Goal: Information Seeking & Learning: Learn about a topic

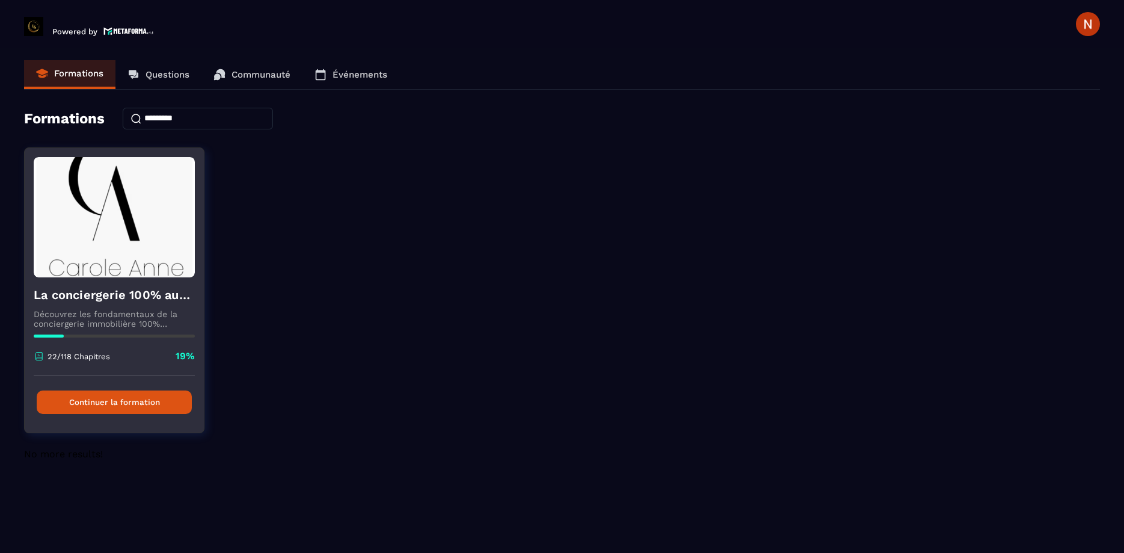
click at [130, 396] on button "Continuer la formation" at bounding box center [114, 401] width 155 height 23
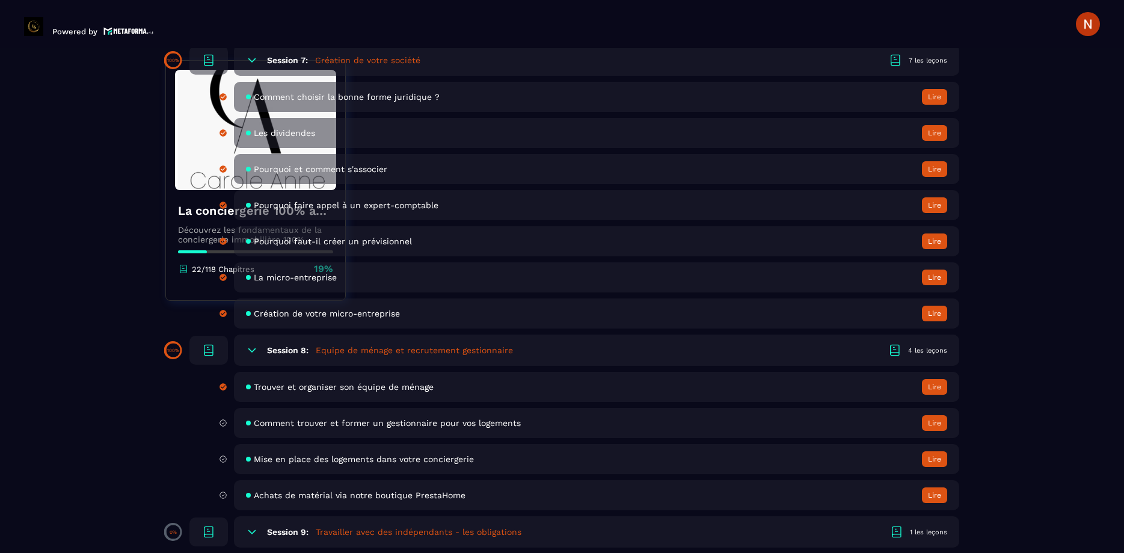
scroll to position [1097, 0]
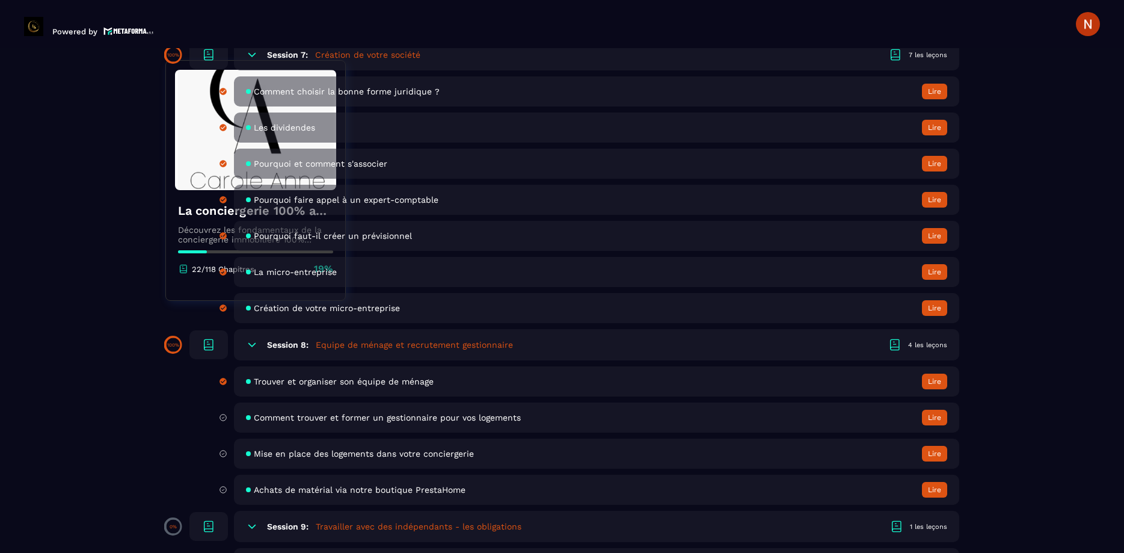
click at [334, 421] on span "Comment trouver et former un gestionnaire pour vos logements" at bounding box center [387, 418] width 267 height 10
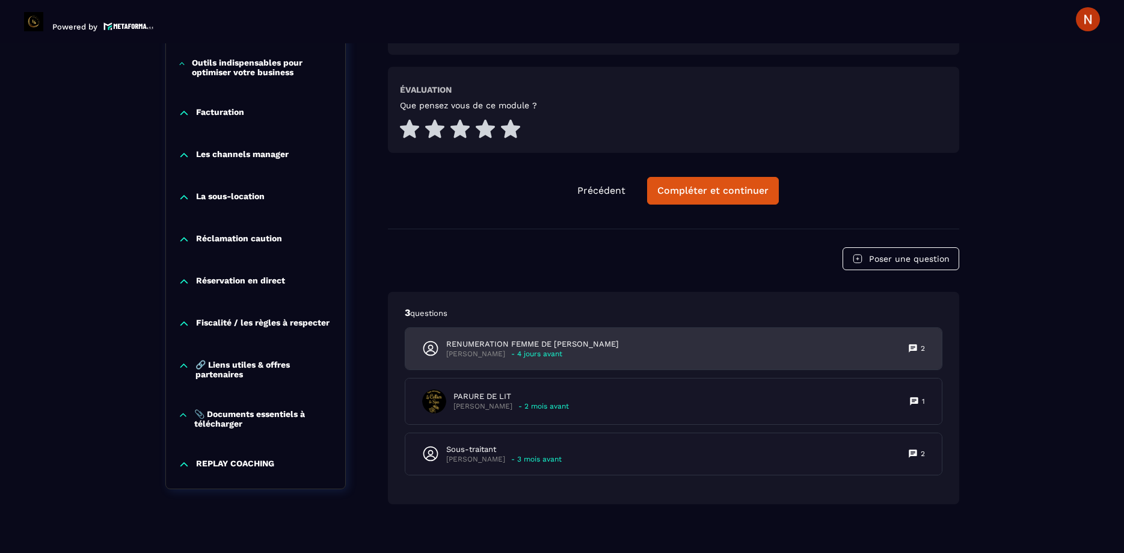
scroll to position [1716, 0]
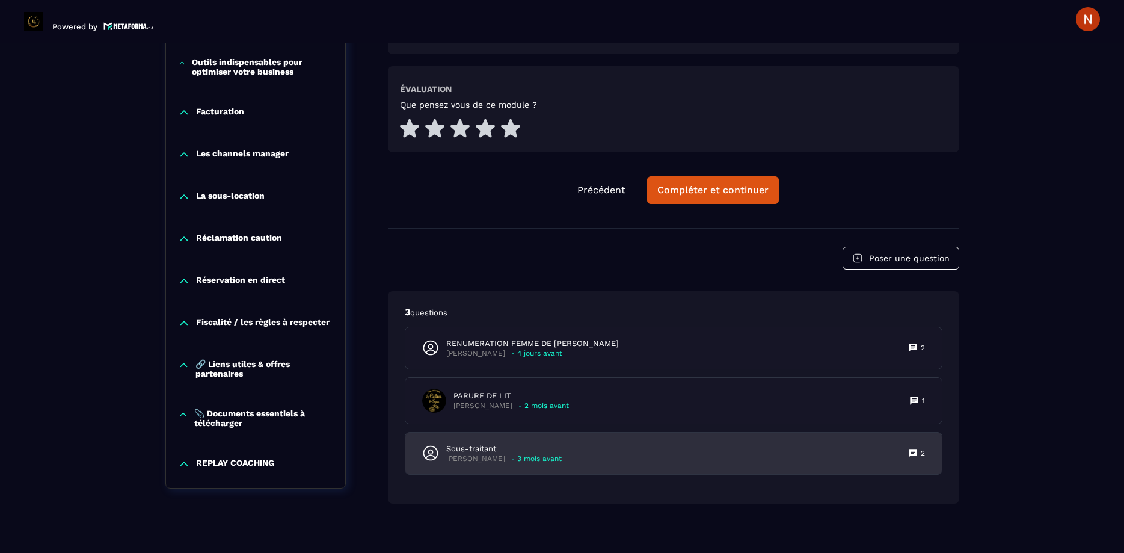
click at [430, 443] on div "Sous-traitant [PERSON_NAME] - 3 mois avant" at bounding box center [492, 453] width 140 height 20
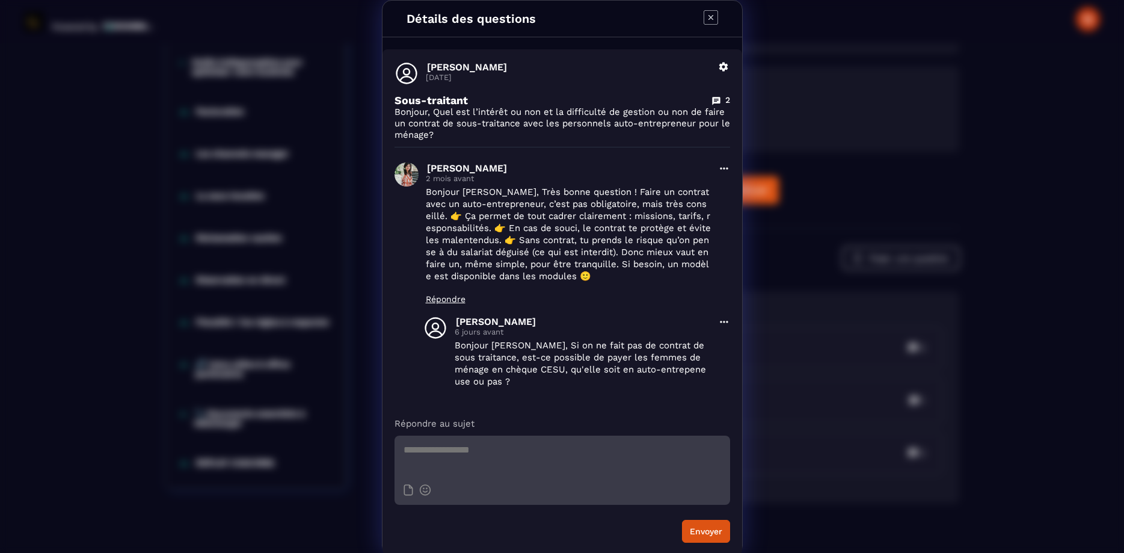
click at [708, 21] on icon "Modal window" at bounding box center [711, 17] width 14 height 14
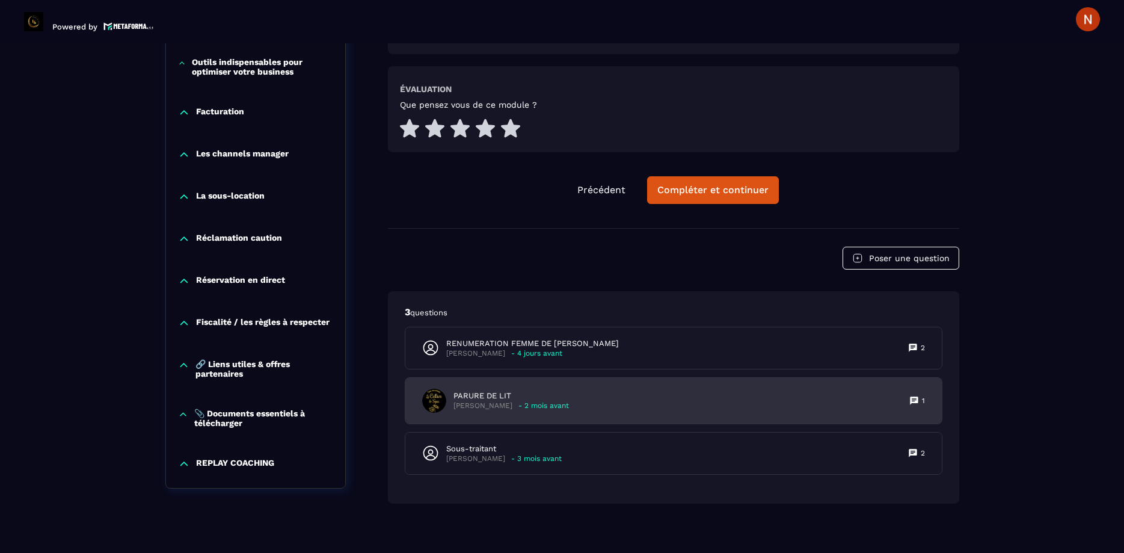
click at [462, 390] on p "PARURE DE LIT" at bounding box center [512, 395] width 116 height 11
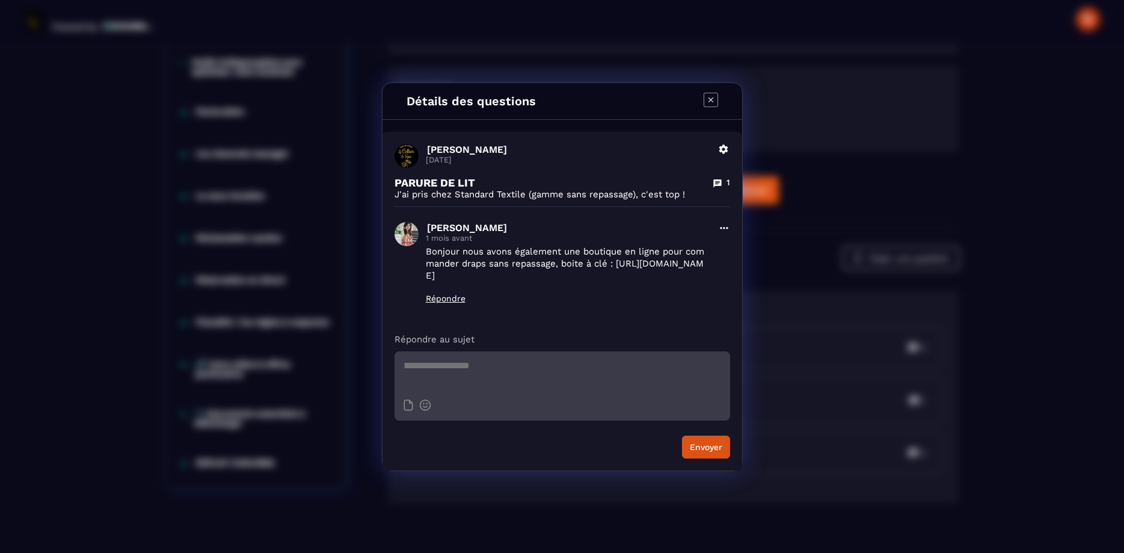
click at [711, 96] on icon "Modal window" at bounding box center [711, 100] width 14 height 14
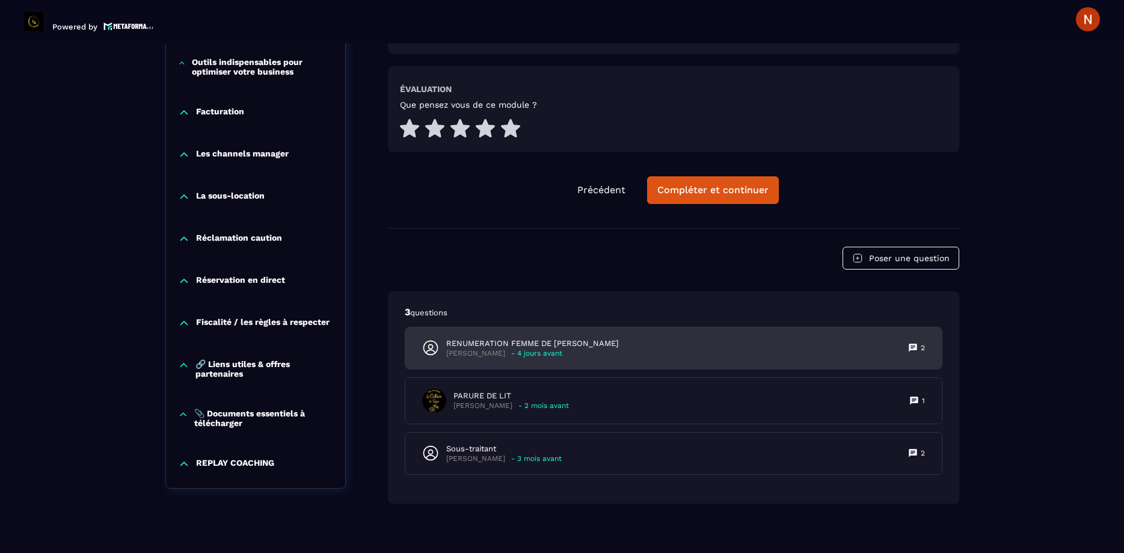
click at [486, 338] on p "RENUMERATION FEMME DE [PERSON_NAME]" at bounding box center [532, 343] width 173 height 11
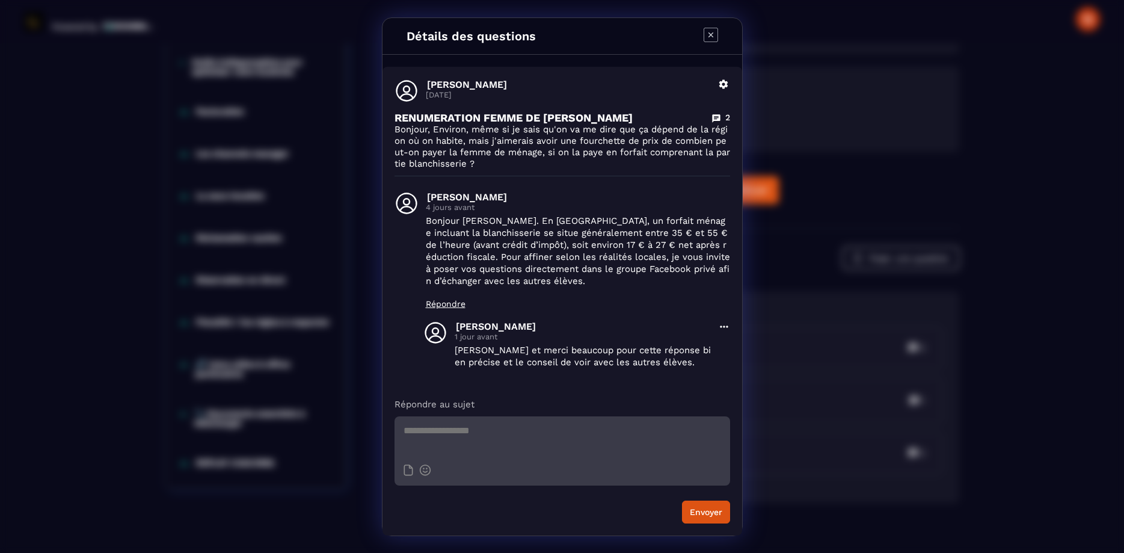
click at [710, 34] on icon "Modal window" at bounding box center [711, 35] width 14 height 14
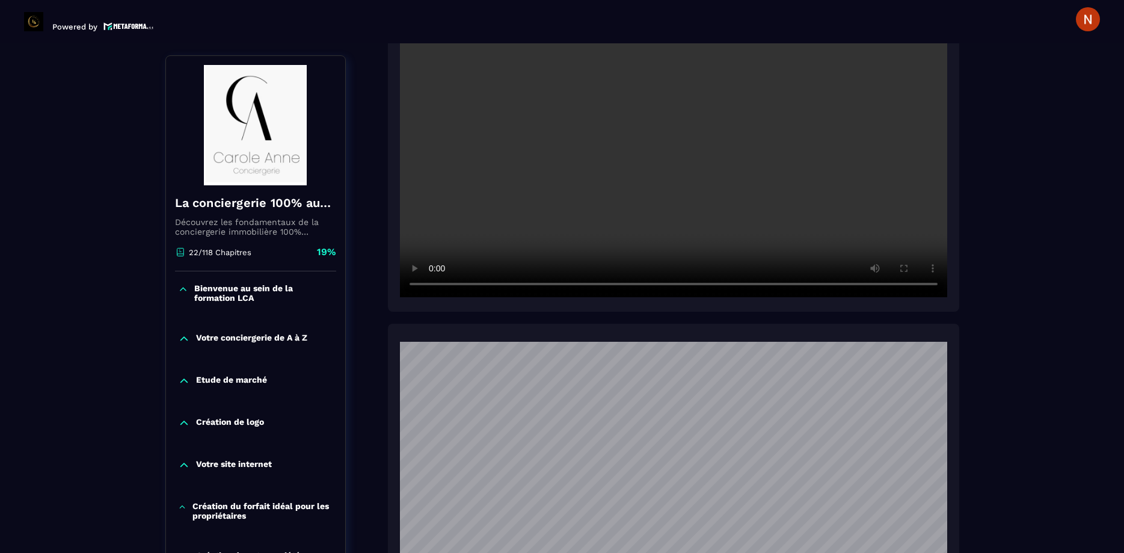
scroll to position [413, 0]
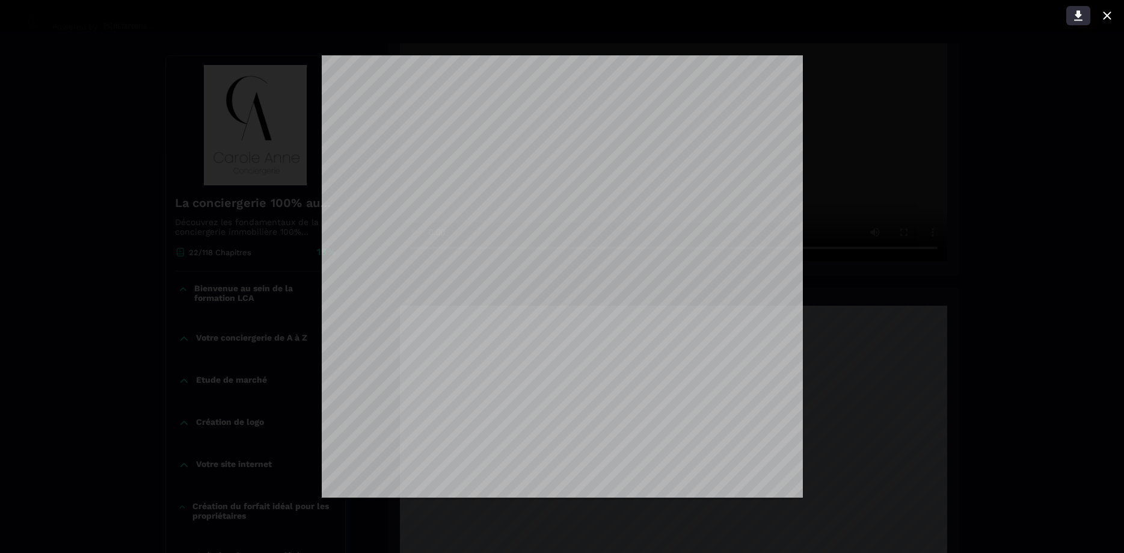
click at [1078, 12] on icon at bounding box center [1078, 16] width 8 height 10
click at [1104, 11] on icon at bounding box center [1107, 15] width 14 height 14
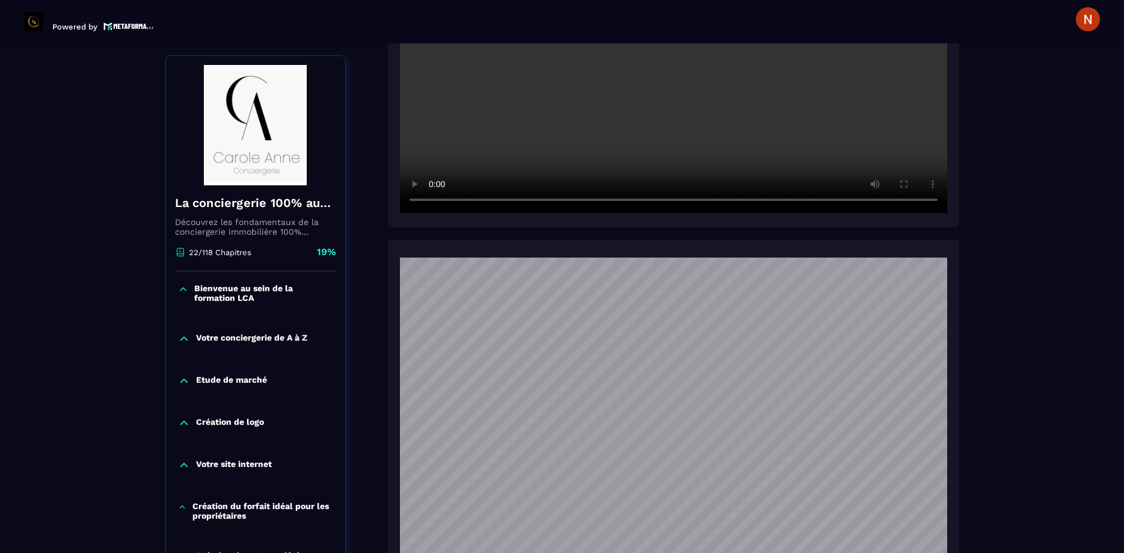
scroll to position [482, 0]
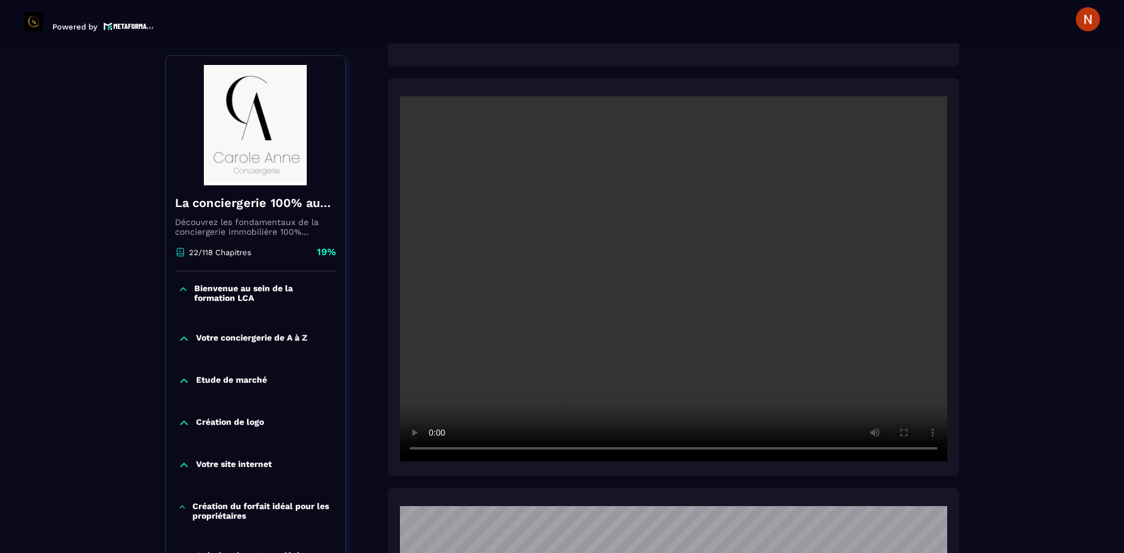
scroll to position [208, 0]
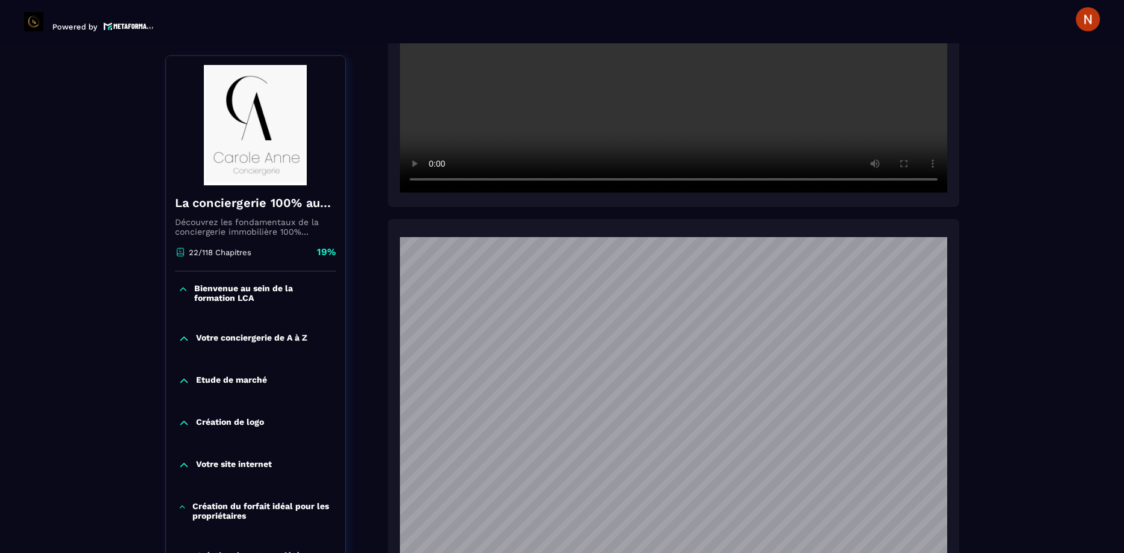
click at [283, 445] on div "Création de logo" at bounding box center [255, 426] width 179 height 42
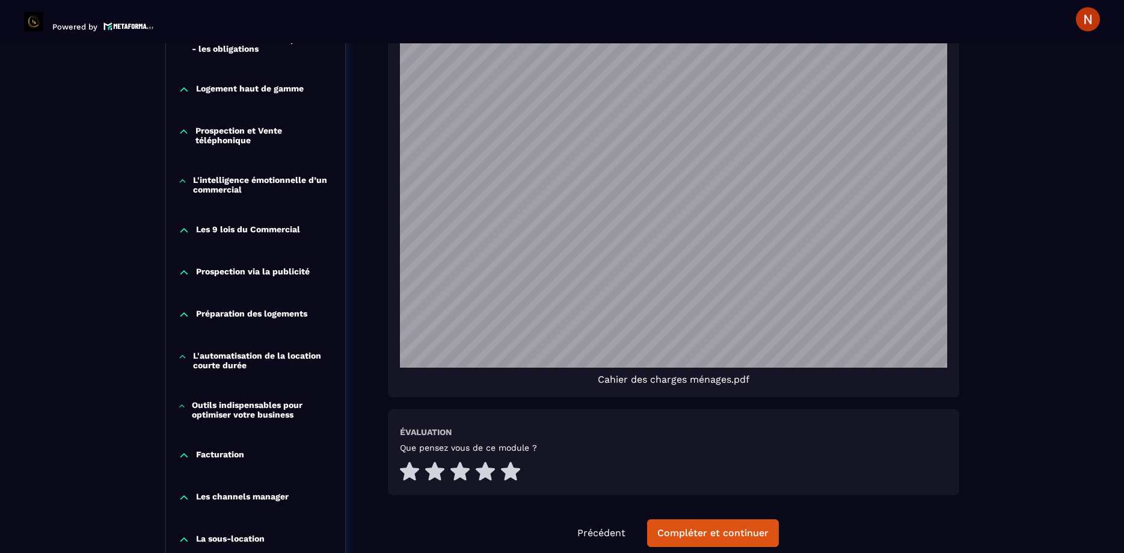
scroll to position [1579, 0]
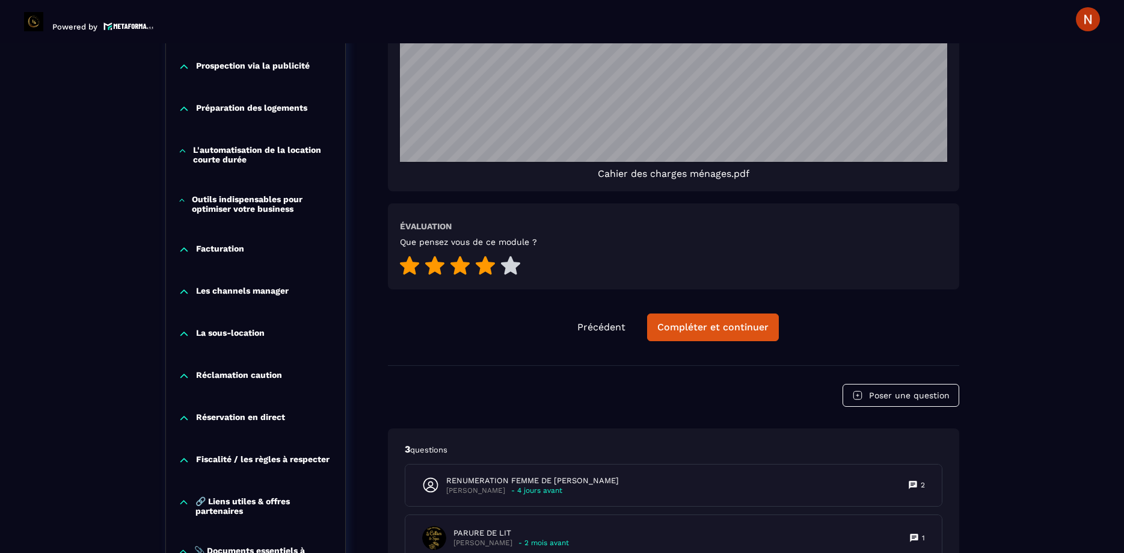
click at [487, 256] on icon at bounding box center [485, 265] width 19 height 19
click at [745, 321] on div "Compléter et continuer" at bounding box center [713, 327] width 111 height 12
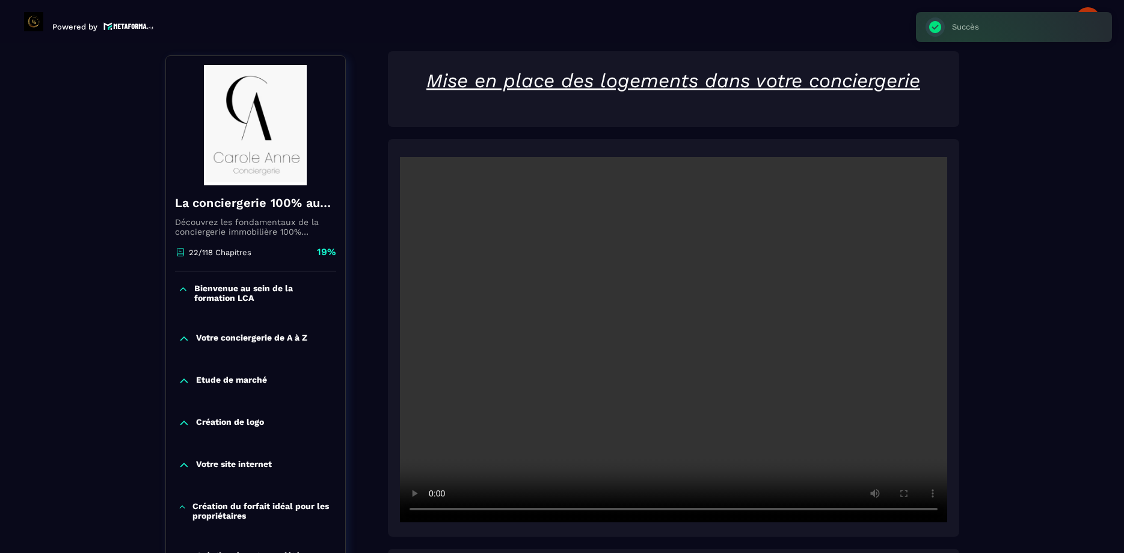
scroll to position [125, 0]
